Goal: Task Accomplishment & Management: Manage account settings

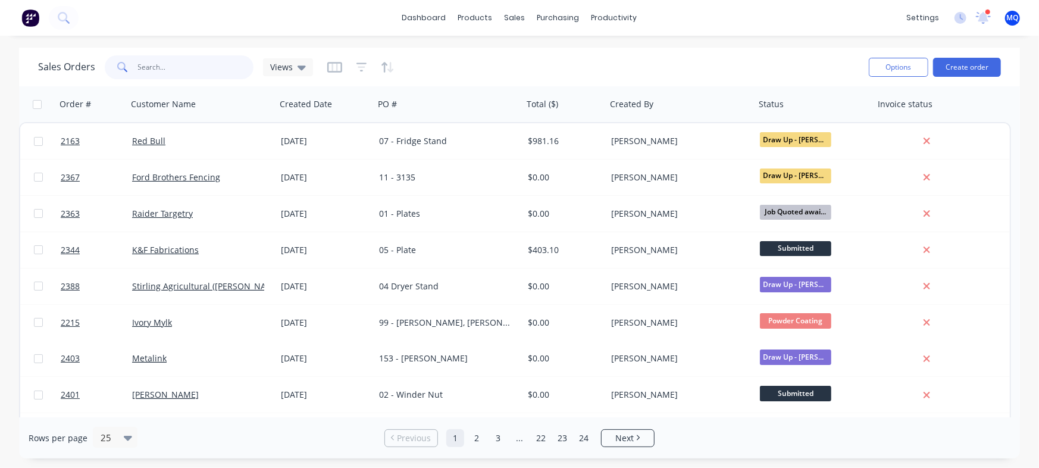
click at [171, 72] on input "text" at bounding box center [196, 67] width 116 height 24
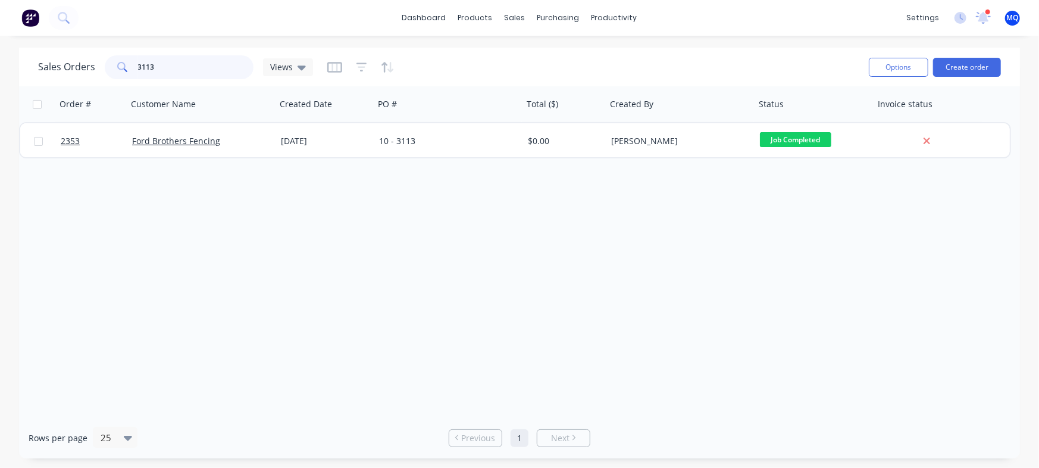
click at [171, 62] on input "3113" at bounding box center [196, 67] width 116 height 24
click at [168, 64] on input "3107" at bounding box center [196, 67] width 116 height 24
click at [169, 63] on input "3107" at bounding box center [196, 67] width 116 height 24
type input "link"
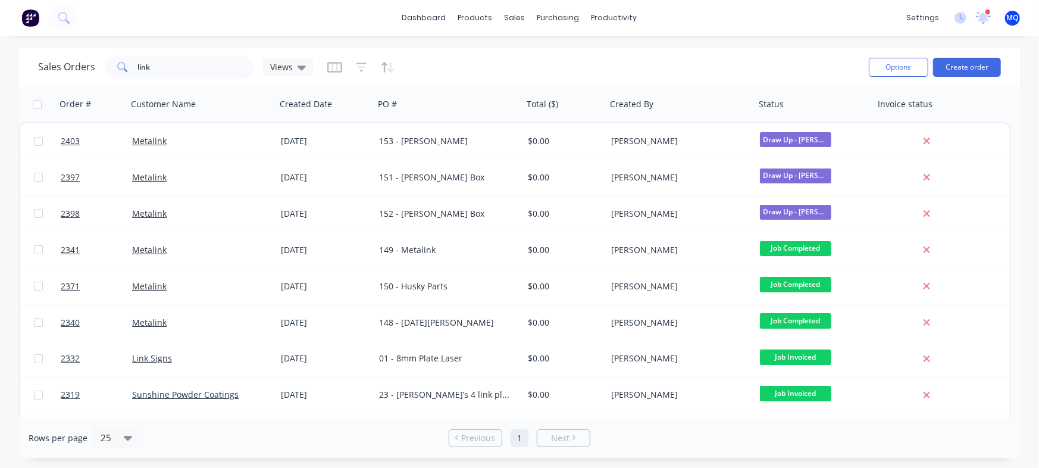
drag, startPoint x: 0, startPoint y: 6, endPoint x: 459, endPoint y: 59, distance: 462.5
click at [459, 59] on div "Sales Orders link Views" at bounding box center [448, 66] width 821 height 29
click at [186, 67] on input "link" at bounding box center [196, 67] width 116 height 24
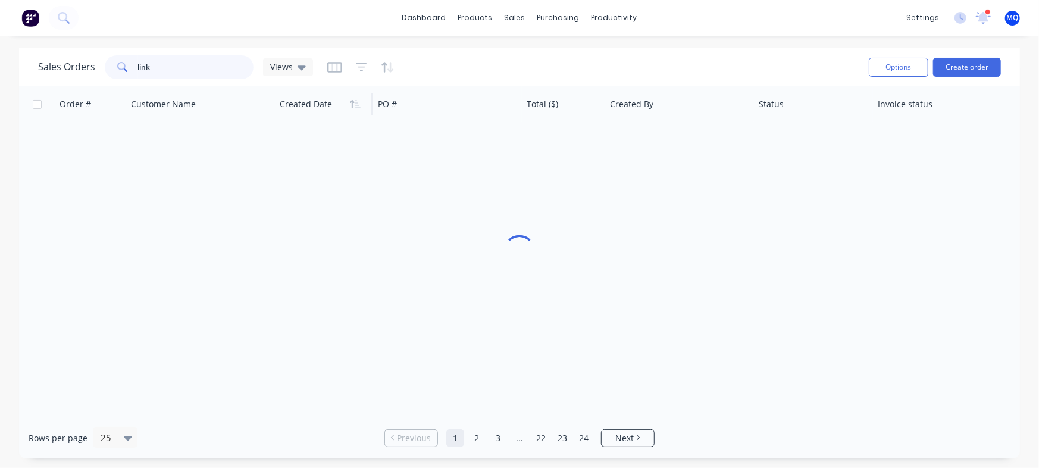
type input "link"
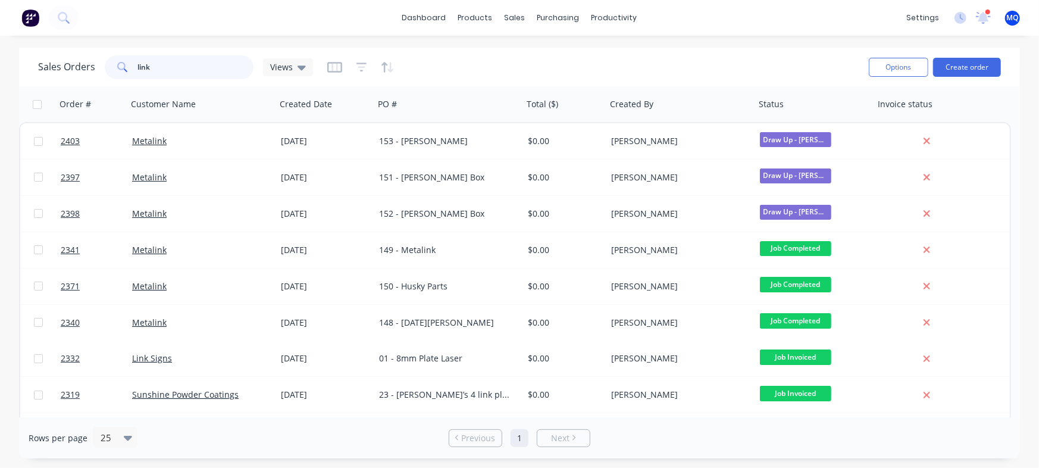
click at [146, 58] on input "link" at bounding box center [196, 67] width 116 height 24
click at [184, 72] on input "link" at bounding box center [196, 67] width 116 height 24
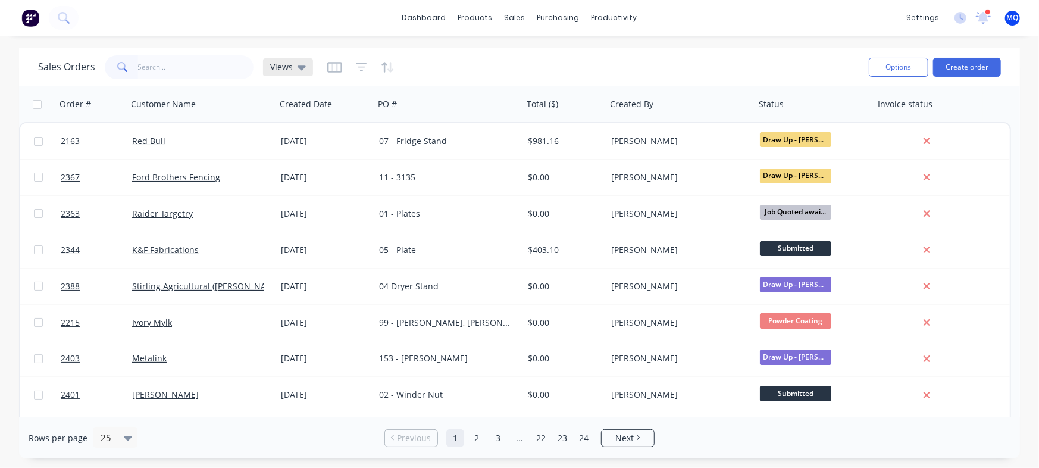
click at [271, 69] on span "Views" at bounding box center [281, 67] width 23 height 12
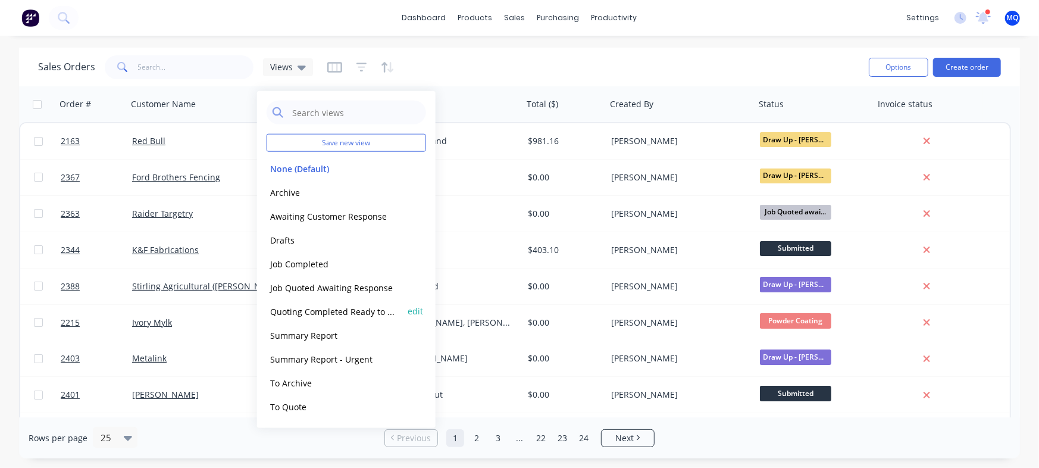
click at [315, 310] on button "Quoting Completed Ready to Send" at bounding box center [335, 311] width 136 height 14
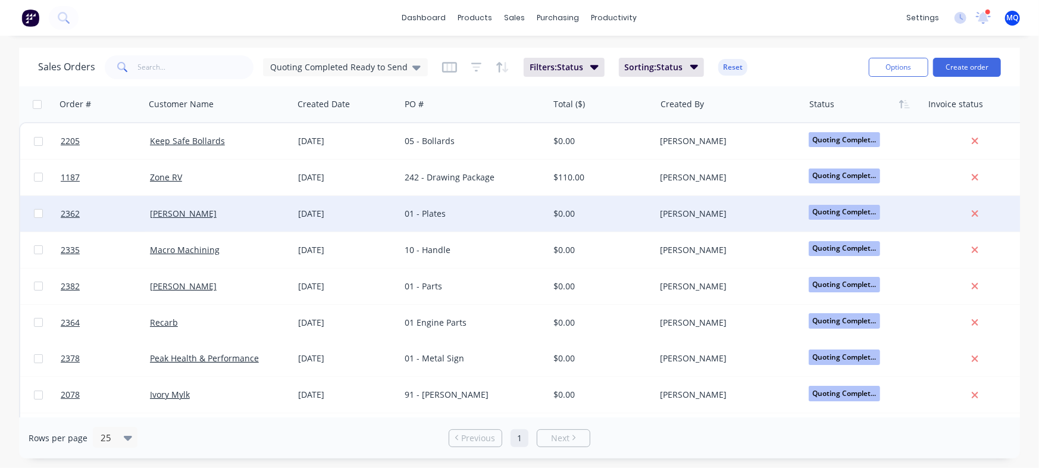
click at [375, 219] on div "[DATE]" at bounding box center [347, 214] width 98 height 12
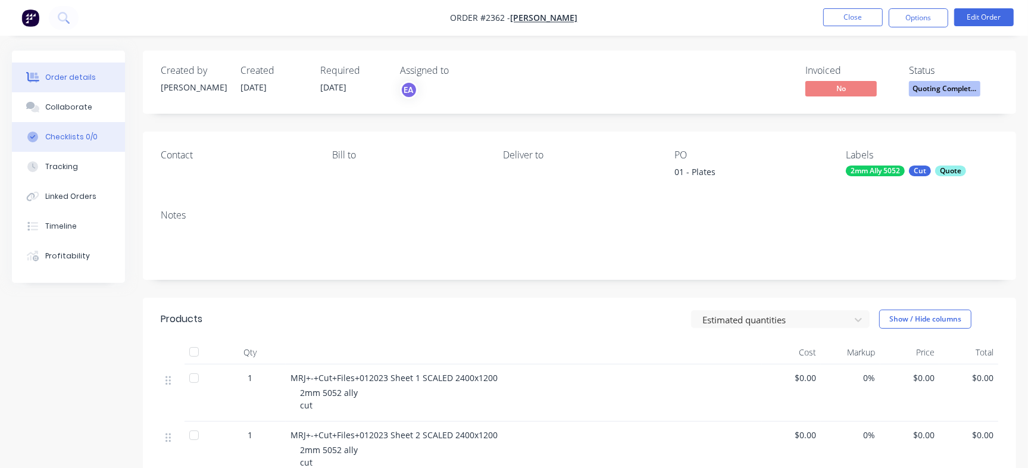
click at [86, 126] on button "Checklists 0/0" at bounding box center [68, 137] width 113 height 30
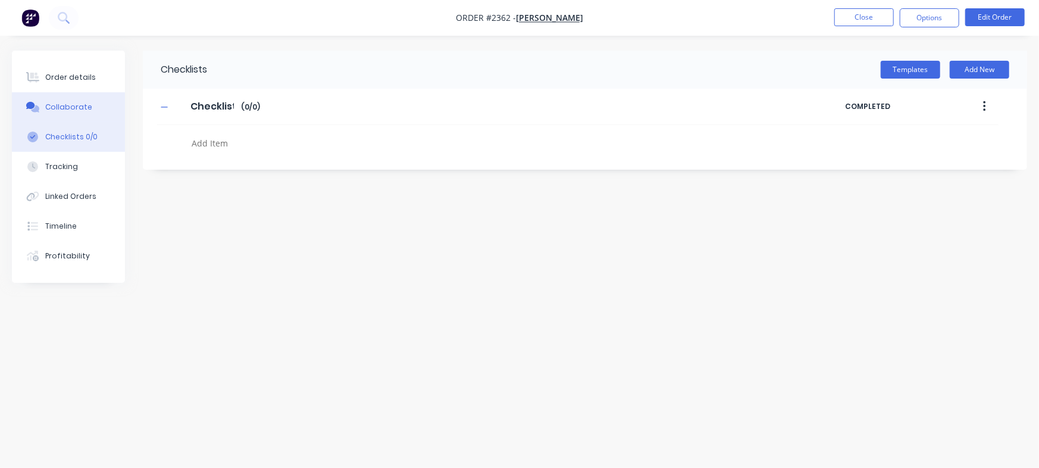
click at [91, 105] on button "Collaborate" at bounding box center [68, 107] width 113 height 30
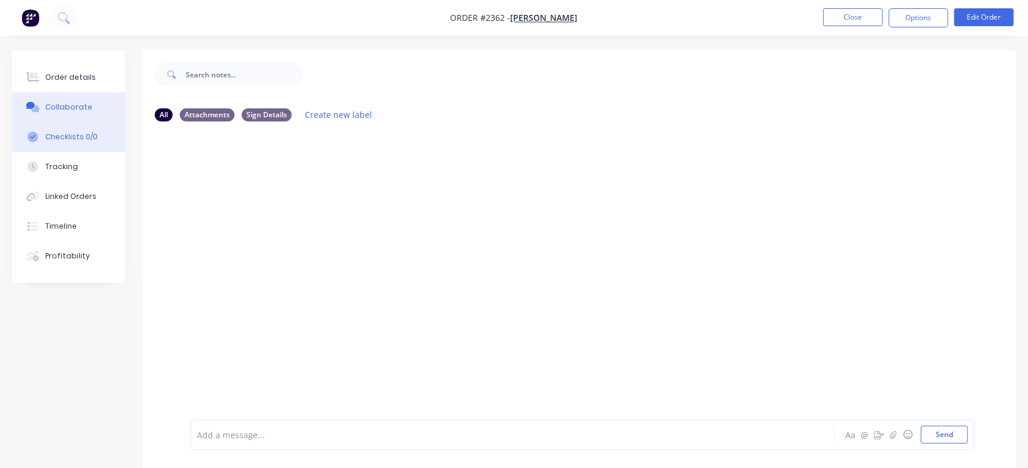
click at [75, 134] on div "Checklists 0/0" at bounding box center [71, 137] width 52 height 11
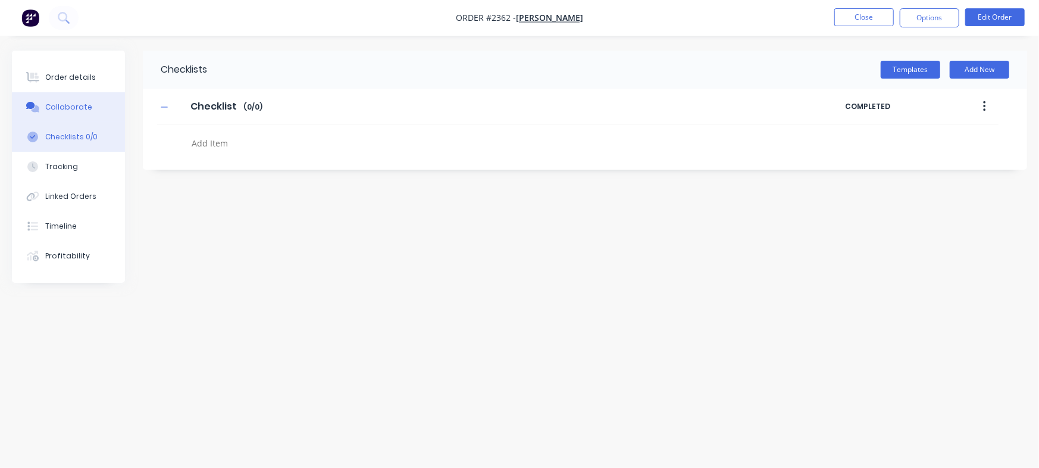
click at [94, 107] on button "Collaborate" at bounding box center [68, 107] width 113 height 30
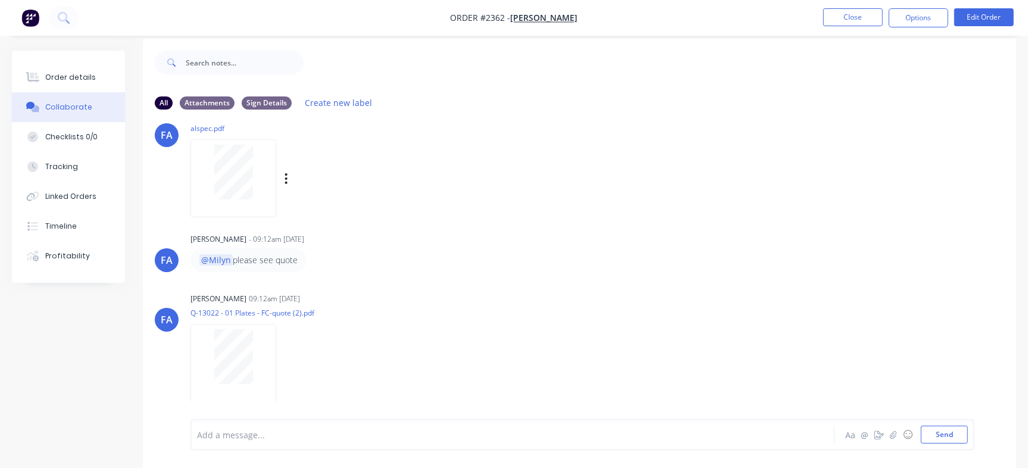
scroll to position [18, 0]
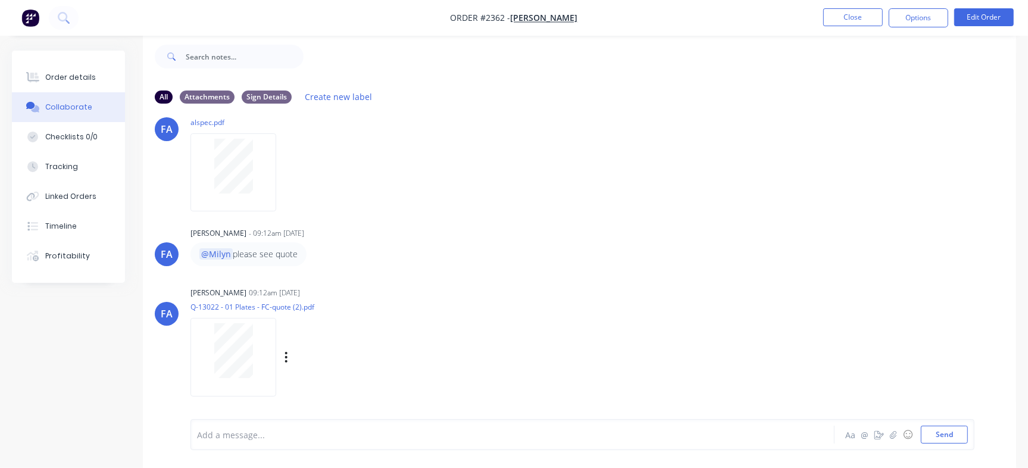
click at [208, 353] on div at bounding box center [233, 350] width 75 height 55
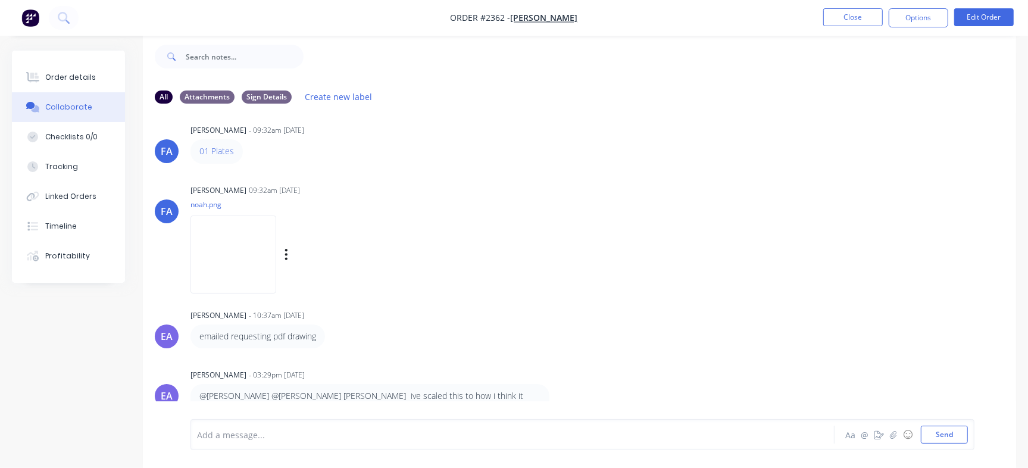
scroll to position [0, 0]
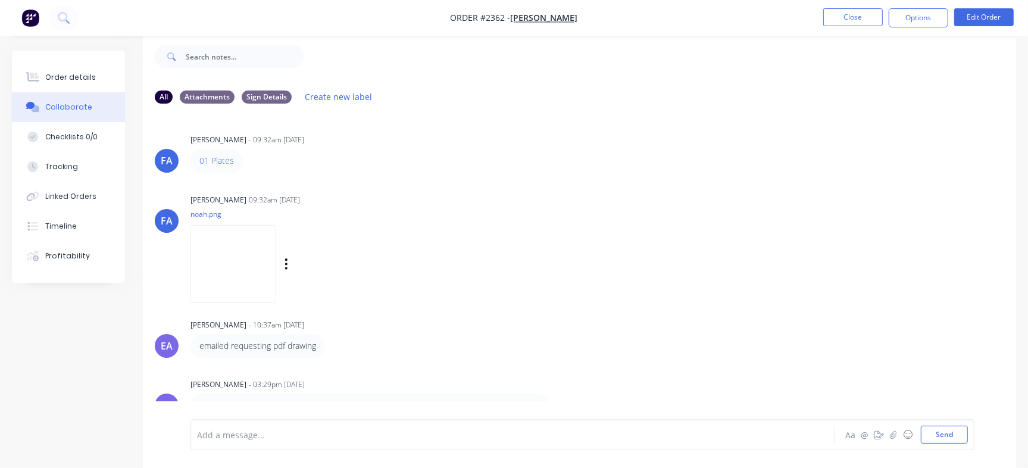
click at [271, 242] on img at bounding box center [233, 264] width 86 height 78
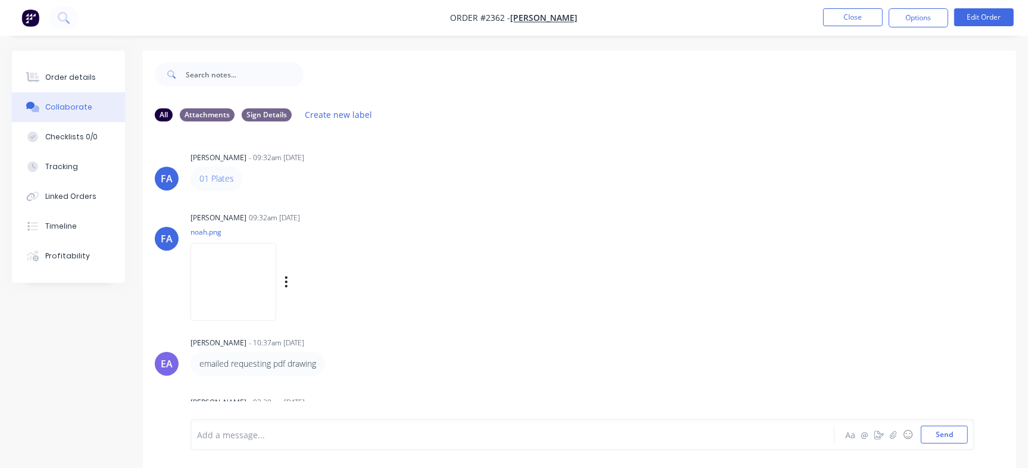
click at [276, 287] on img at bounding box center [233, 282] width 86 height 78
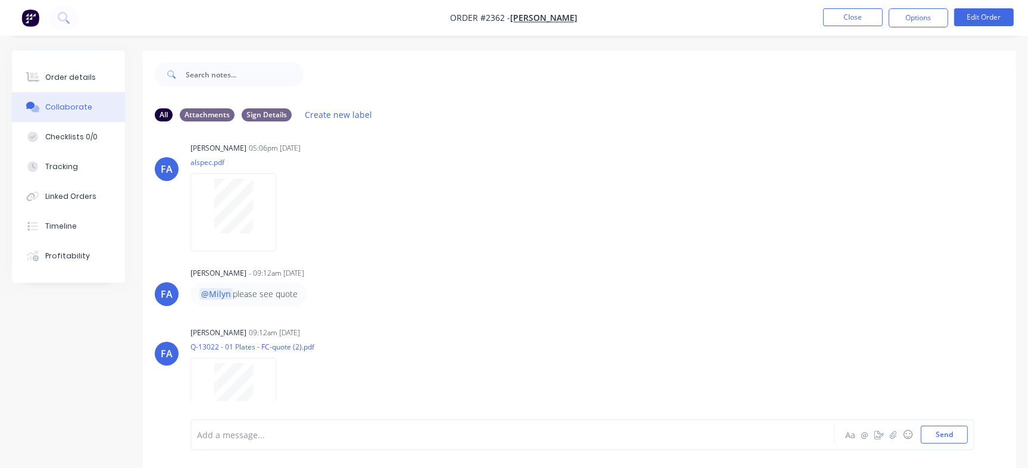
scroll to position [420, 0]
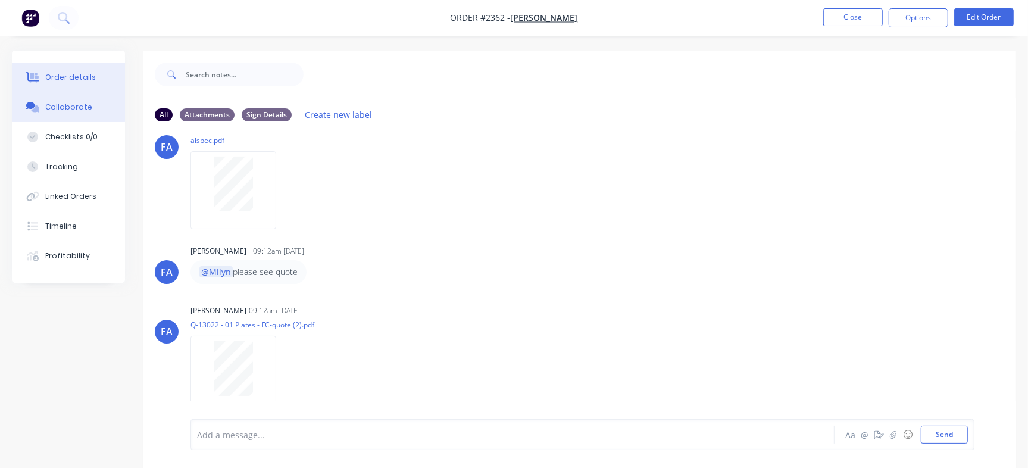
click at [72, 65] on button "Order details" at bounding box center [68, 77] width 113 height 30
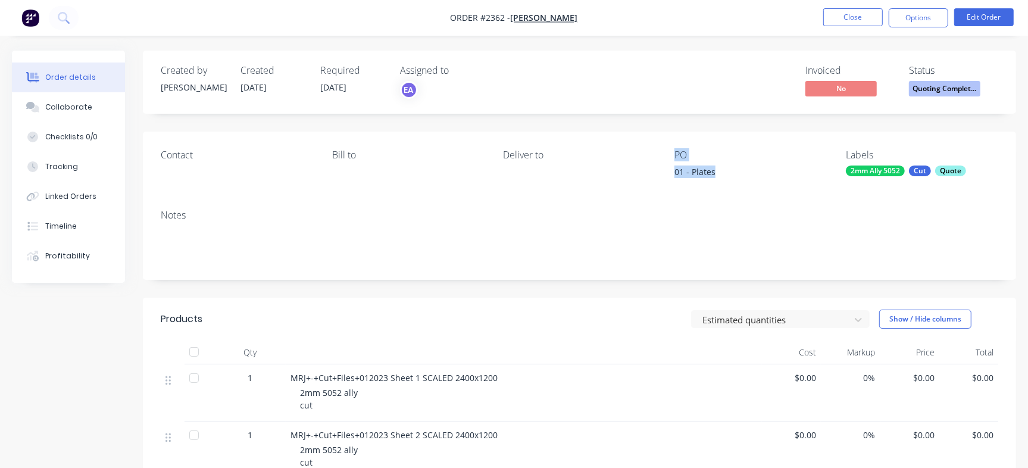
drag, startPoint x: 741, startPoint y: 172, endPoint x: 658, endPoint y: 171, distance: 82.7
click at [658, 171] on div "Contact Bill to Deliver to PO 01 - Plates Labels 2mm Ally 5052 Cut Quote" at bounding box center [579, 166] width 873 height 68
click at [685, 176] on div "01 - Plates" at bounding box center [748, 173] width 149 height 17
drag, startPoint x: 717, startPoint y: 173, endPoint x: 669, endPoint y: 172, distance: 47.6
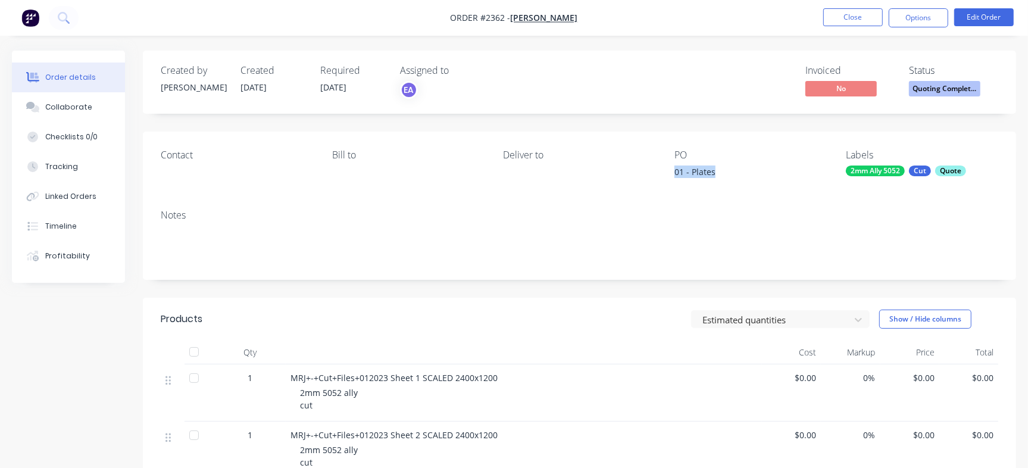
click at [669, 172] on div "Contact Bill to Deliver to PO 01 - Plates Labels 2mm Ally 5052 Cut Quote" at bounding box center [579, 166] width 873 height 68
copy div "01 - Plates"
click at [86, 139] on div "Checklists 0/0" at bounding box center [71, 137] width 52 height 11
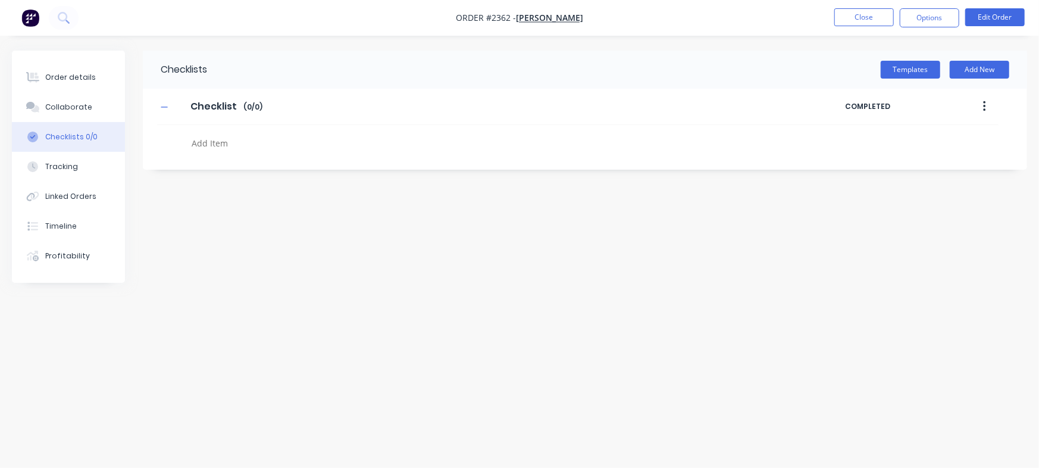
click at [265, 133] on div at bounding box center [451, 140] width 589 height 30
click at [267, 149] on textarea at bounding box center [458, 142] width 542 height 17
paste textarea "QU-1447"
type textarea "x"
type textarea "QU-1447"
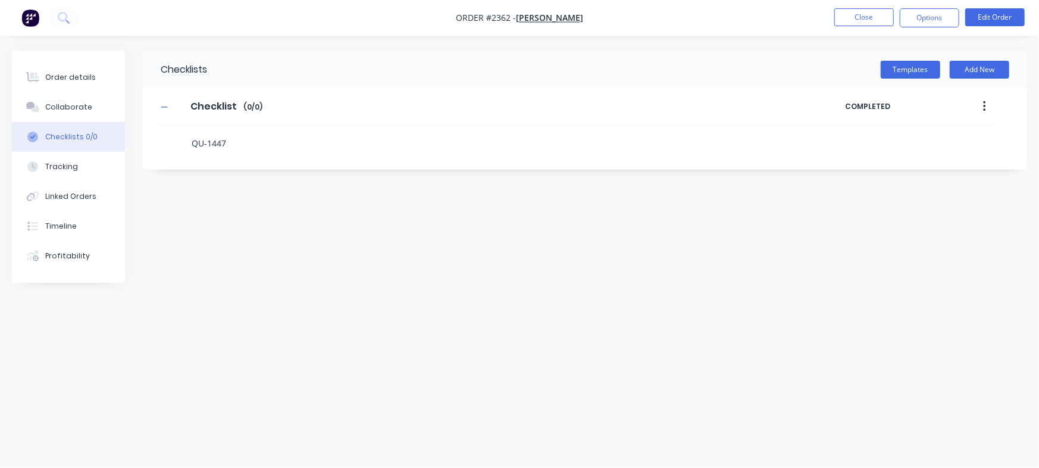
type textarea "x"
click at [48, 79] on div "Order details" at bounding box center [70, 77] width 51 height 11
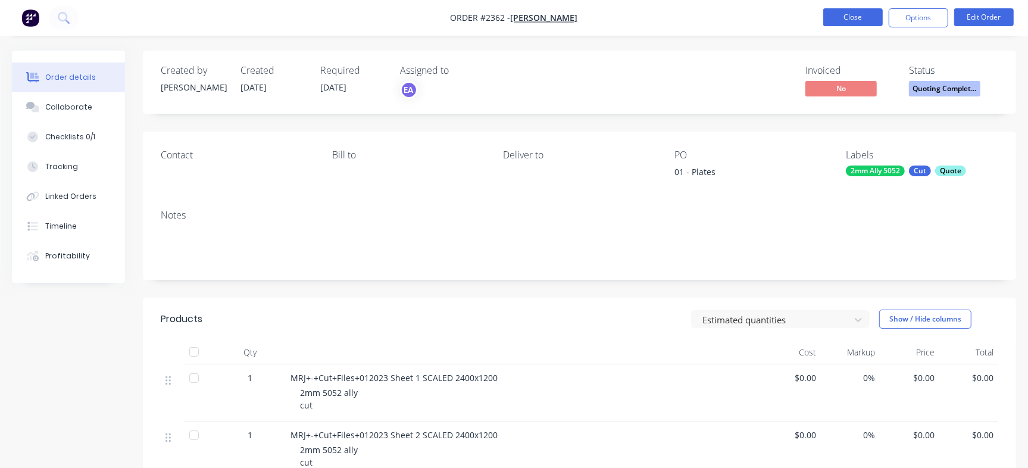
click at [847, 10] on button "Close" at bounding box center [853, 17] width 60 height 18
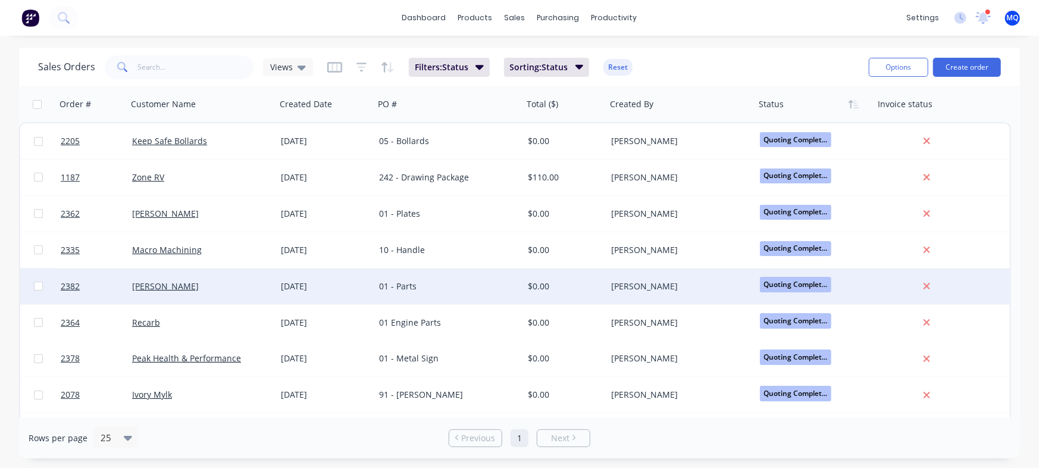
click at [377, 281] on div "01 - Parts" at bounding box center [448, 286] width 149 height 36
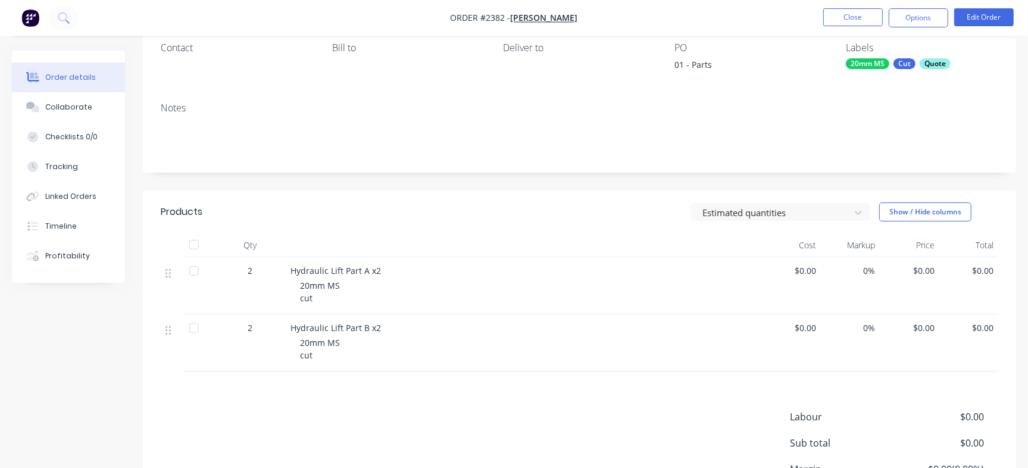
scroll to position [222, 0]
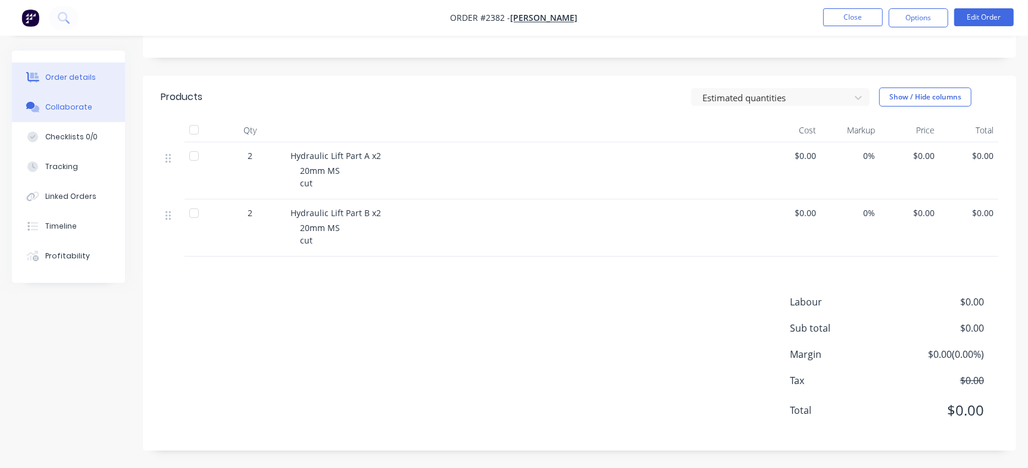
click at [92, 112] on button "Collaborate" at bounding box center [68, 107] width 113 height 30
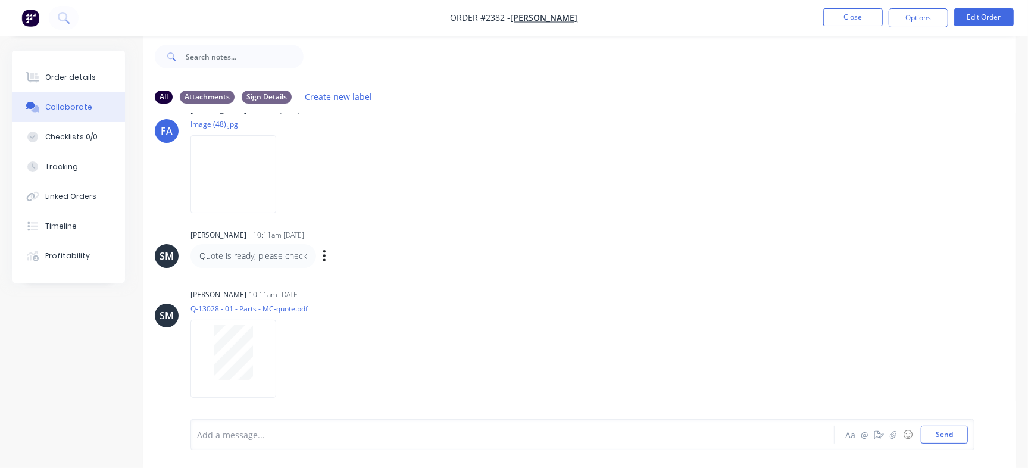
scroll to position [216, 0]
click at [264, 357] on div at bounding box center [233, 351] width 75 height 55
click at [255, 376] on div at bounding box center [233, 351] width 75 height 55
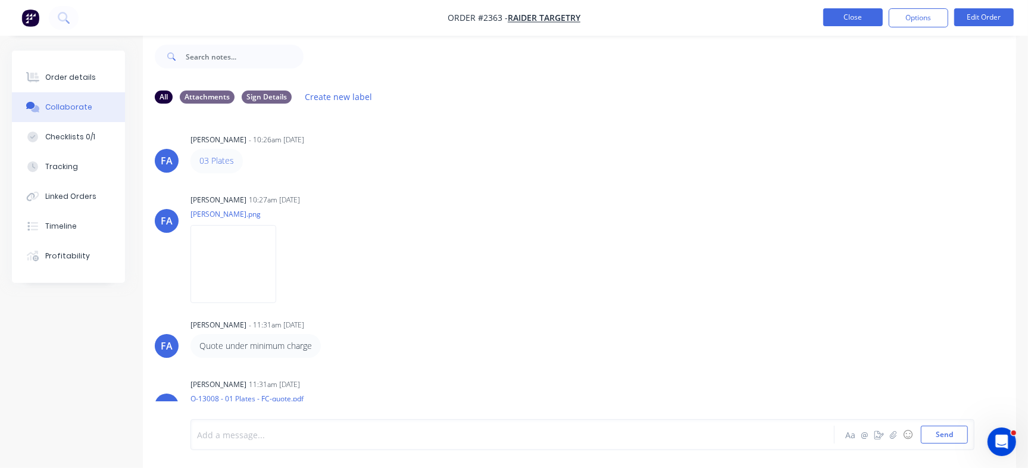
click at [868, 26] on li "Close" at bounding box center [853, 17] width 60 height 19
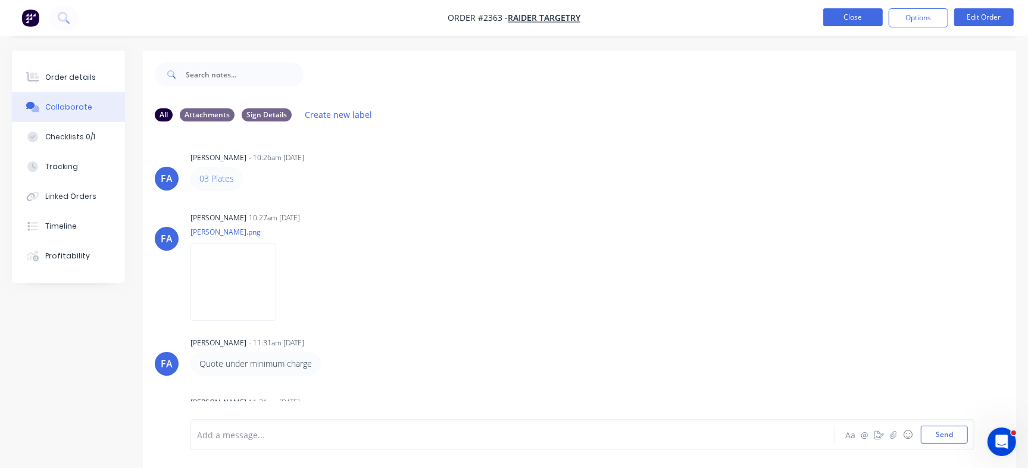
click at [858, 14] on button "Close" at bounding box center [853, 17] width 60 height 18
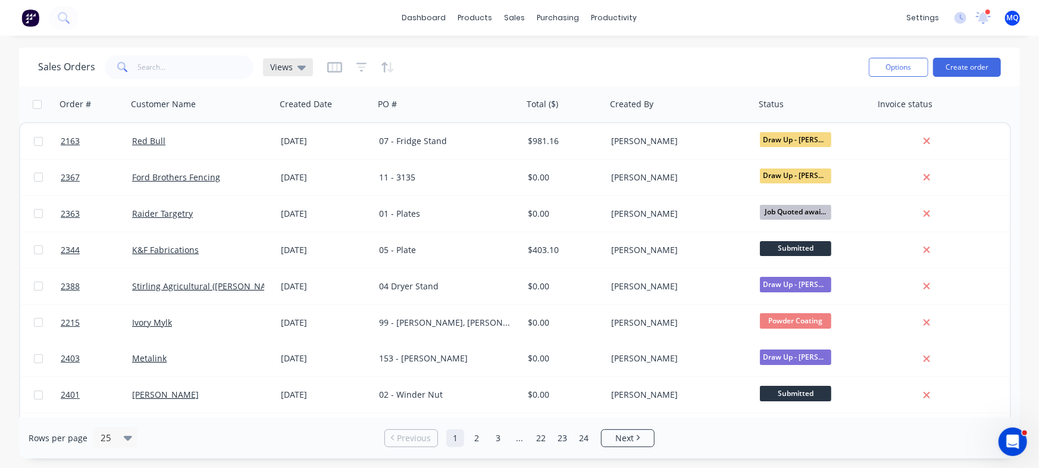
click at [293, 62] on div "Views" at bounding box center [288, 67] width 36 height 11
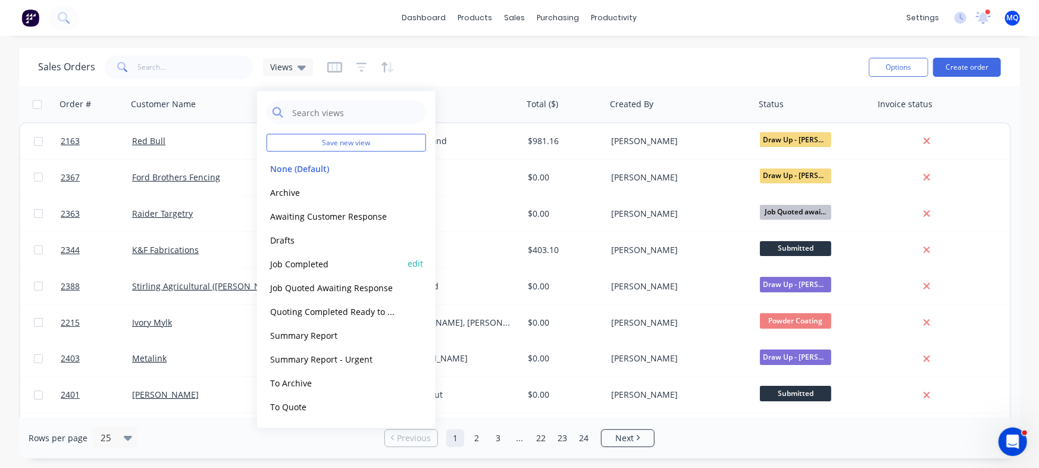
click at [326, 265] on button "Job Completed" at bounding box center [335, 263] width 136 height 14
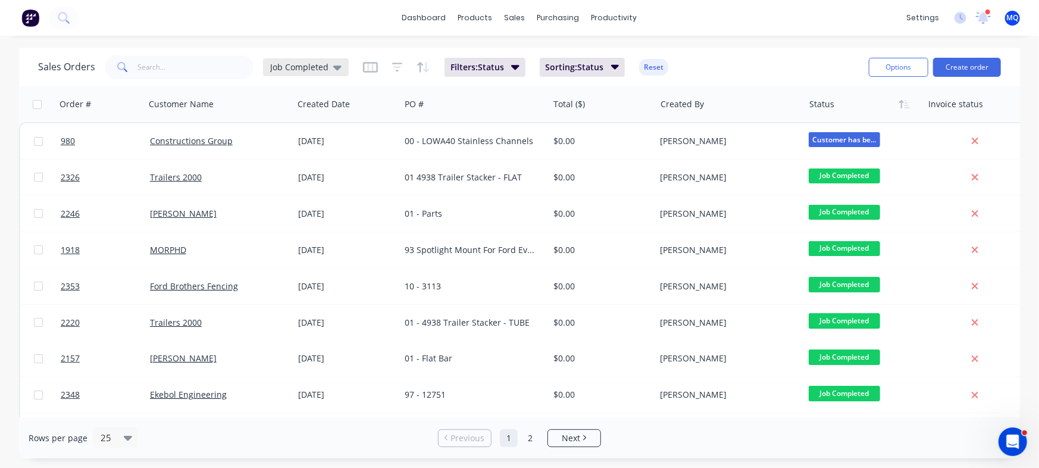
click at [300, 68] on span "Job Completed" at bounding box center [299, 67] width 58 height 12
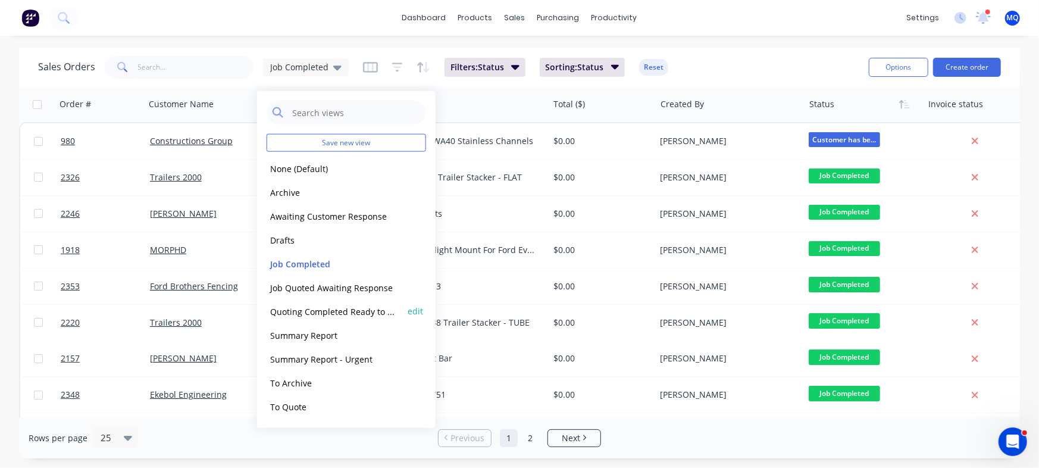
click at [303, 315] on button "Quoting Completed Ready to Send" at bounding box center [335, 311] width 136 height 14
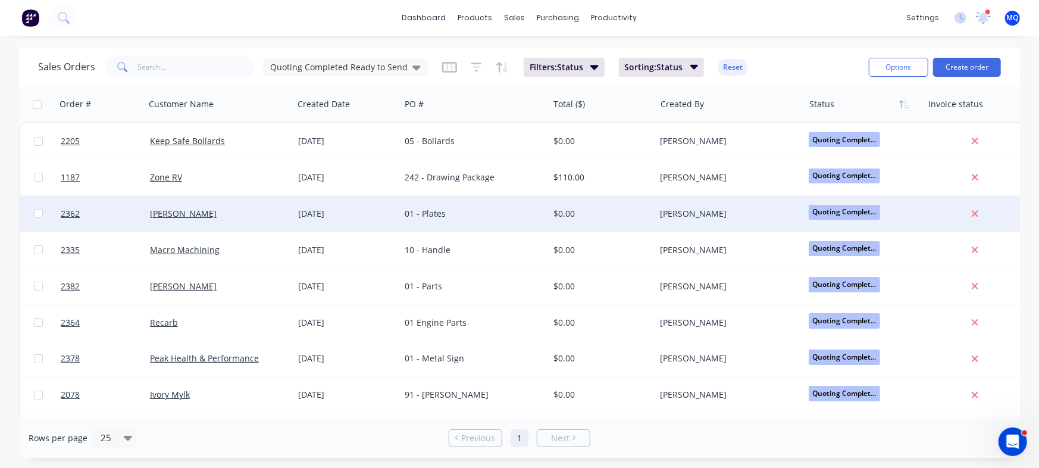
click at [354, 212] on div "[DATE]" at bounding box center [347, 214] width 98 height 12
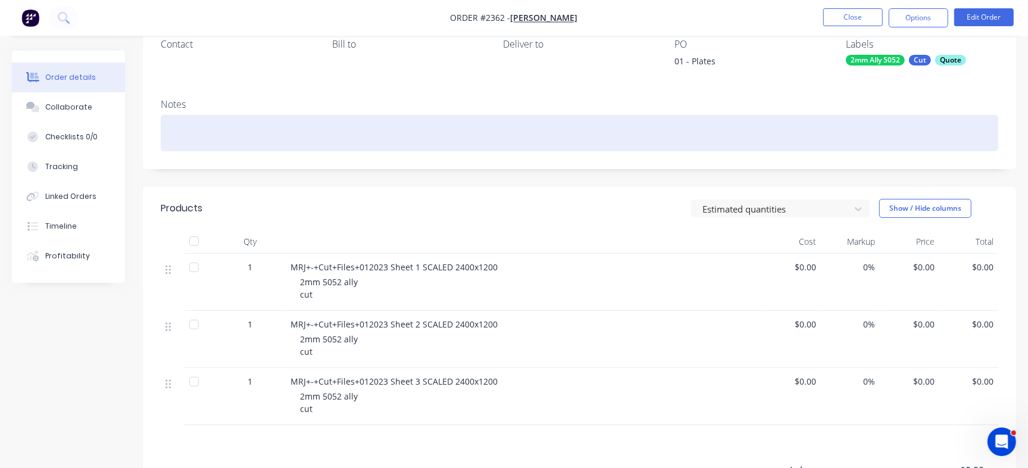
scroll to position [149, 0]
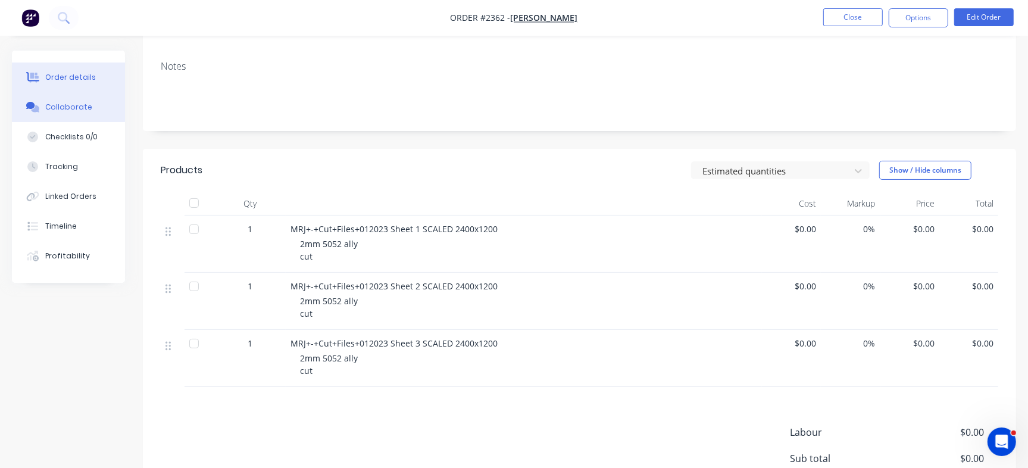
click at [70, 116] on button "Collaborate" at bounding box center [68, 107] width 113 height 30
